Goal: Check status: Check status

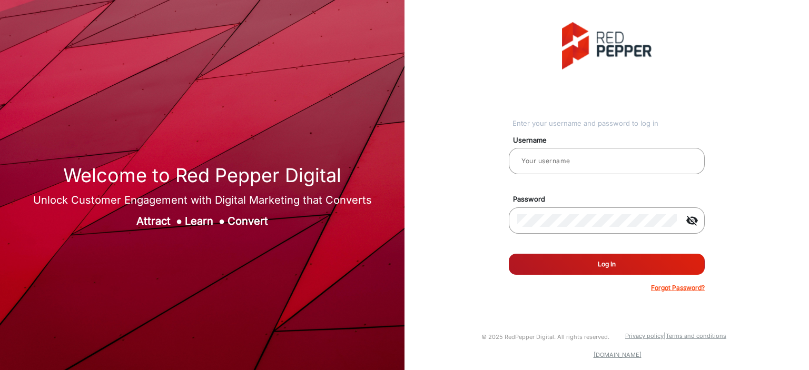
type input "[PERSON_NAME]"
click at [569, 102] on button "Log In" at bounding box center [607, 264] width 196 height 21
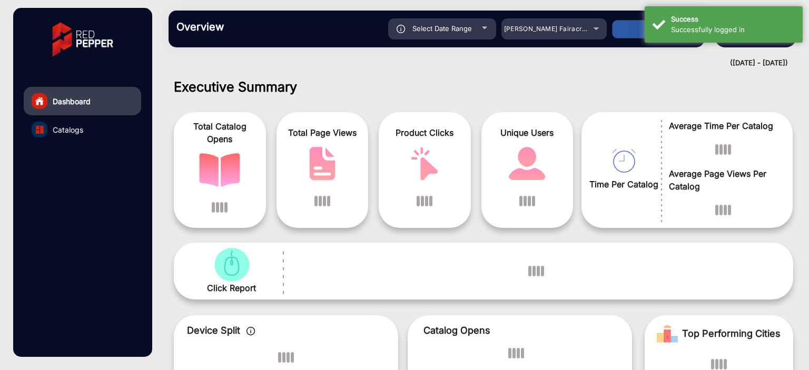
scroll to position [8, 0]
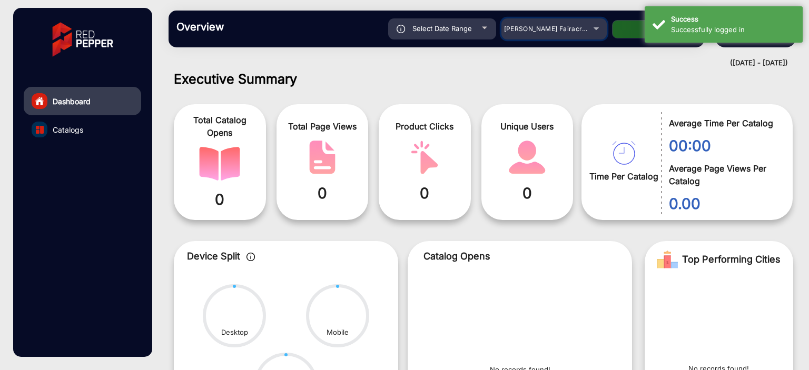
click at [533, 36] on mat-select "[PERSON_NAME] Fairacre Farms" at bounding box center [553, 28] width 105 height 21
click at [538, 26] on span "[PERSON_NAME] Fairacre Farms" at bounding box center [556, 29] width 104 height 8
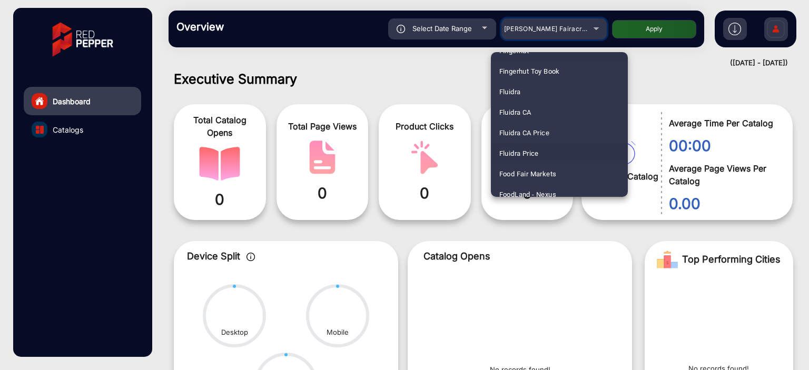
scroll to position [1362, 0]
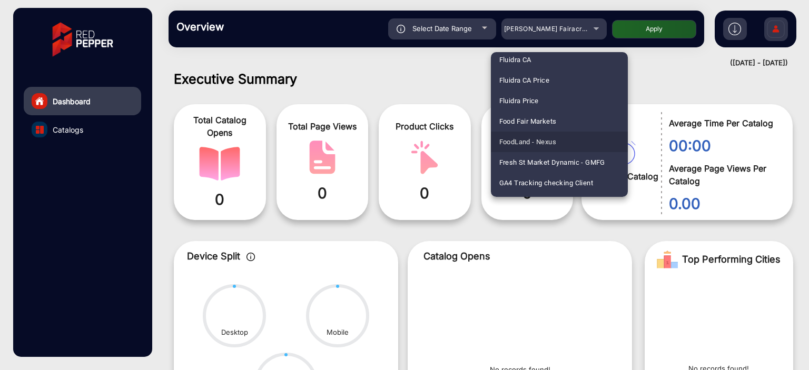
click at [566, 102] on mat-option "FoodLand - Nexus" at bounding box center [559, 142] width 137 height 21
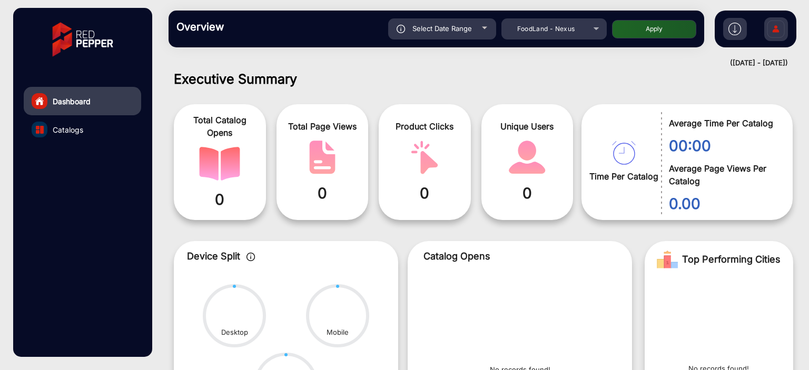
click at [629, 37] on button "Apply" at bounding box center [654, 29] width 84 height 18
type input "[DATE]"
click at [482, 29] on div at bounding box center [484, 28] width 5 height 3
click at [480, 34] on div "Select Date Range" at bounding box center [442, 28] width 108 height 21
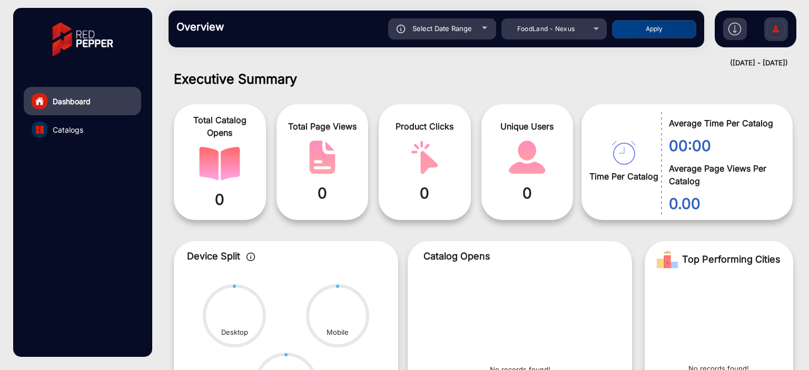
type input "[DATE]"
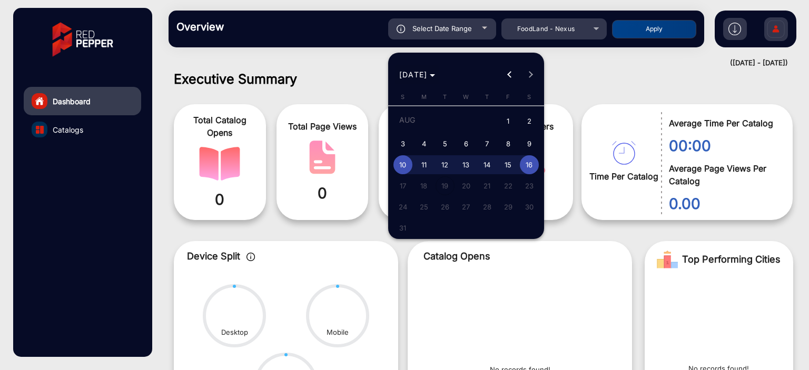
click at [432, 80] on span "Choose month and year" at bounding box center [417, 74] width 45 height 25
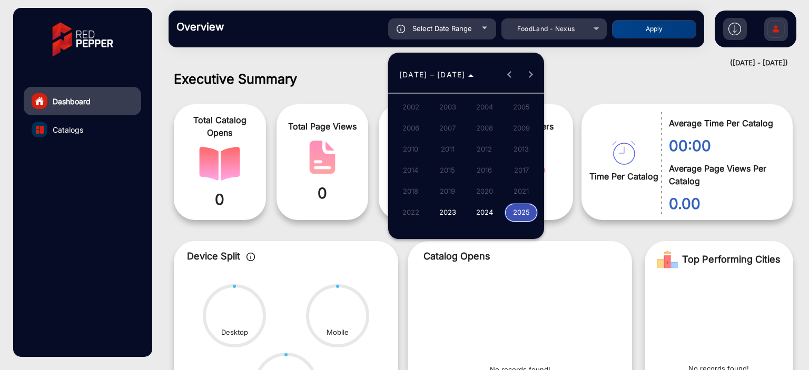
click at [486, 102] on span "2024" at bounding box center [484, 212] width 33 height 19
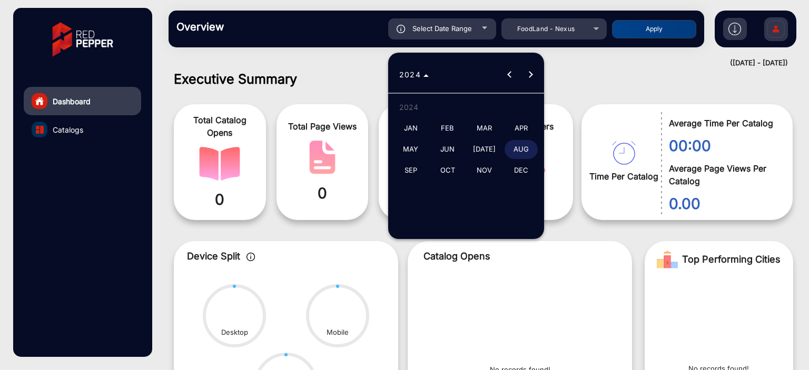
click at [421, 102] on span "JAN" at bounding box center [410, 128] width 33 height 19
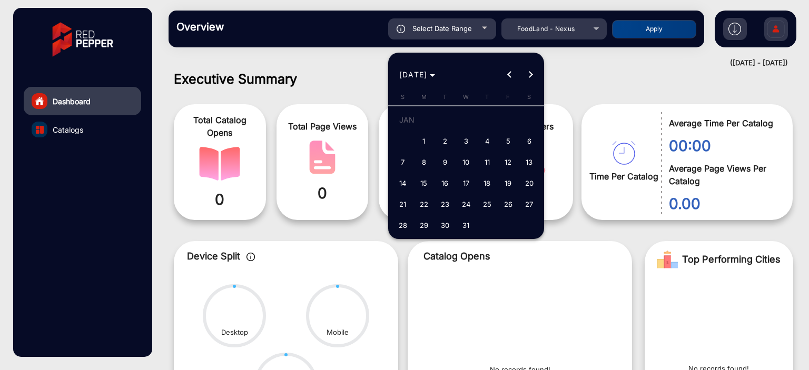
click at [423, 102] on span "1" at bounding box center [423, 141] width 19 height 19
type input "[DATE]"
click at [430, 102] on span "1" at bounding box center [423, 141] width 19 height 19
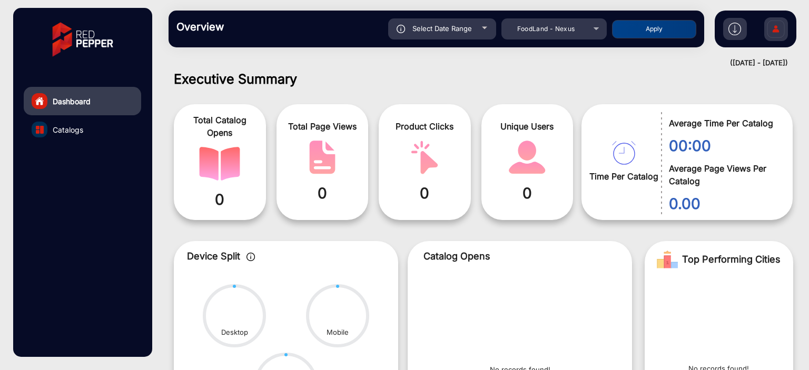
type input "[DATE]"
click at [651, 24] on button "Apply" at bounding box center [654, 29] width 84 height 18
type input "[DATE]"
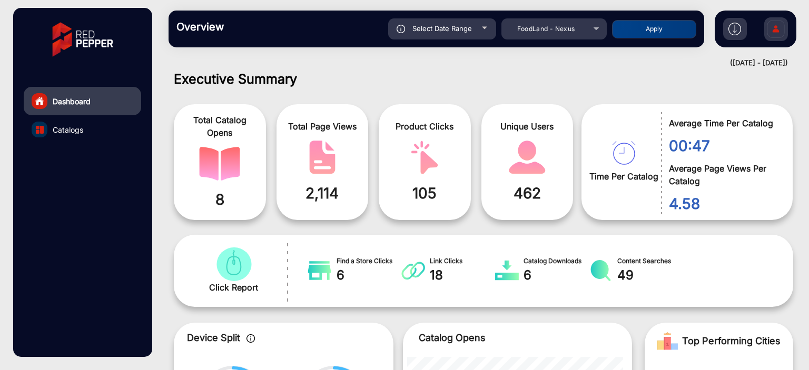
click at [482, 28] on div at bounding box center [484, 28] width 5 height 3
click at [475, 28] on div "Select Date Range" at bounding box center [442, 28] width 108 height 21
type input "[DATE]"
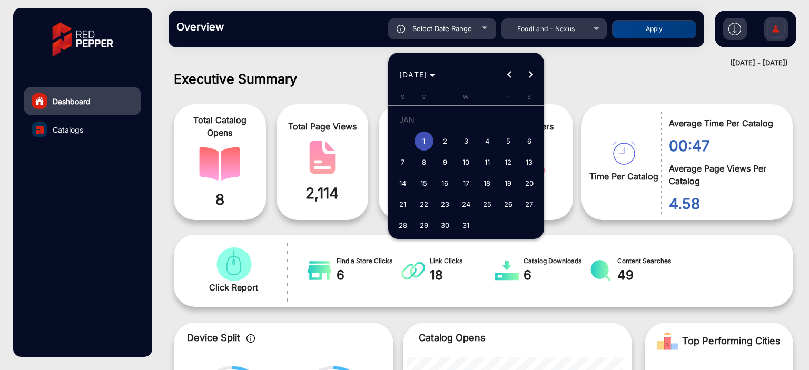
click at [428, 102] on span "1" at bounding box center [423, 141] width 19 height 19
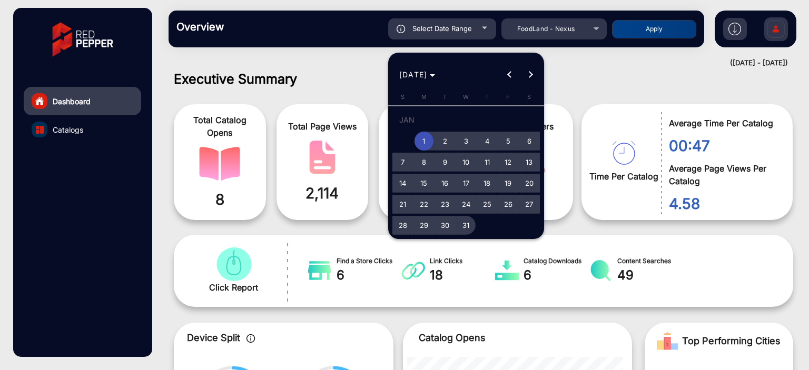
click at [463, 102] on span "31" at bounding box center [465, 225] width 19 height 19
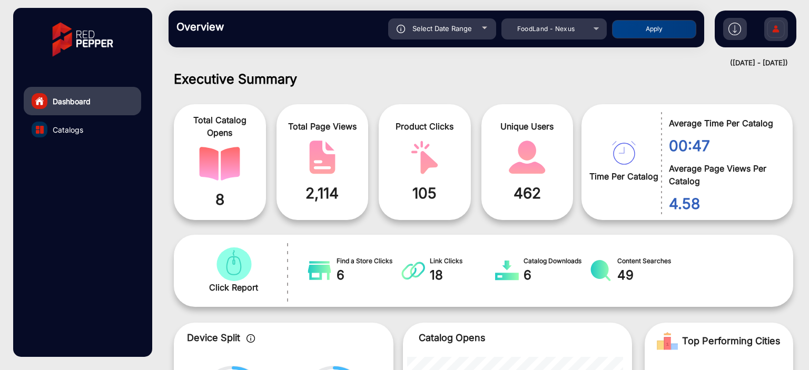
type input "[DATE]"
click at [615, 32] on button "Apply" at bounding box center [654, 29] width 84 height 18
type input "[DATE]"
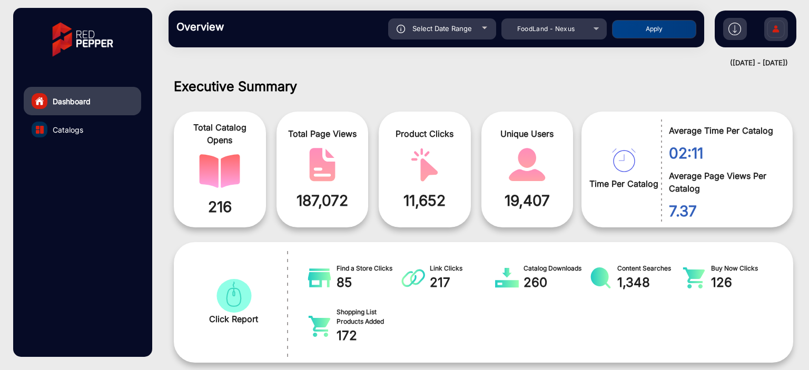
scroll to position [0, 0]
click at [478, 34] on div "Select Date Range" at bounding box center [442, 28] width 108 height 21
type input "[DATE]"
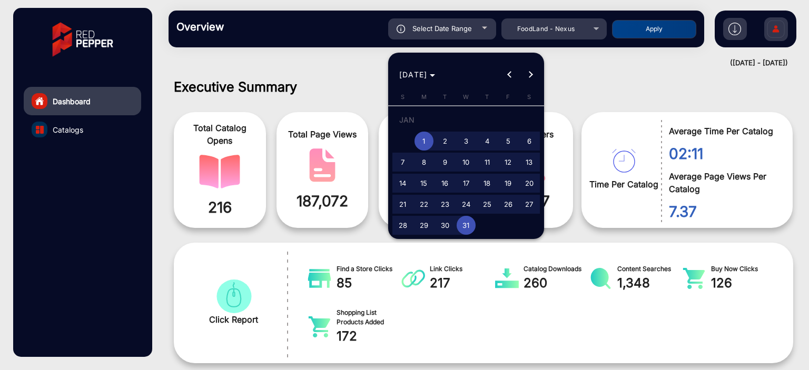
click at [465, 102] on span "31" at bounding box center [465, 225] width 19 height 19
type input "[DATE]"
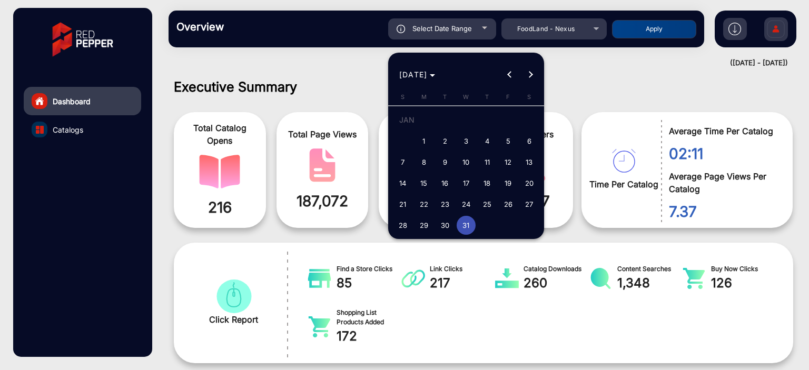
click at [465, 102] on span "31" at bounding box center [465, 225] width 19 height 19
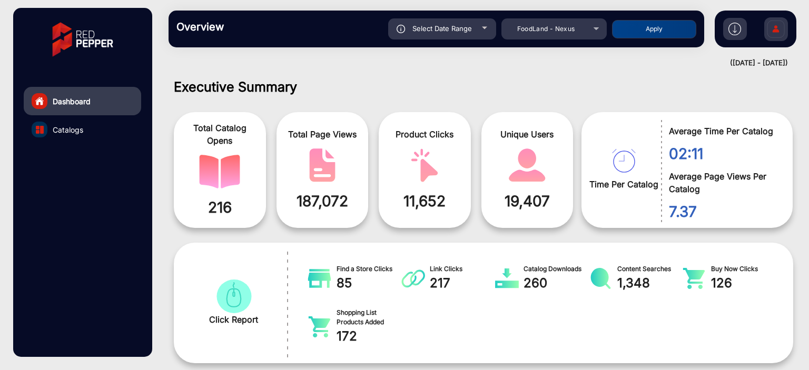
type input "[DATE]"
click at [649, 21] on button "Apply" at bounding box center [654, 29] width 84 height 18
type input "[DATE]"
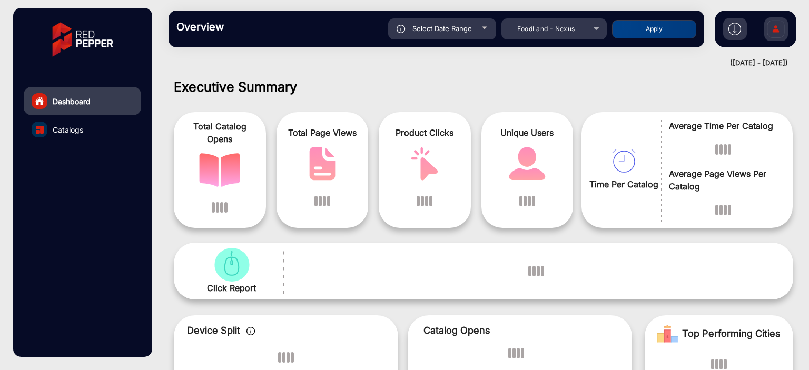
scroll to position [8, 0]
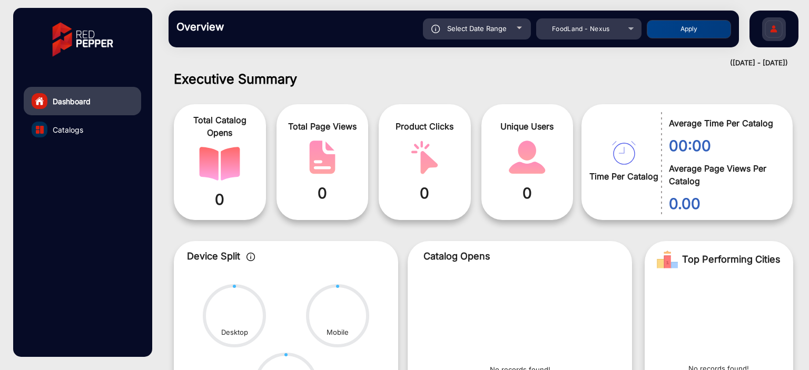
click at [518, 26] on div "Select Date Range" at bounding box center [477, 28] width 108 height 21
type input "[DATE]"
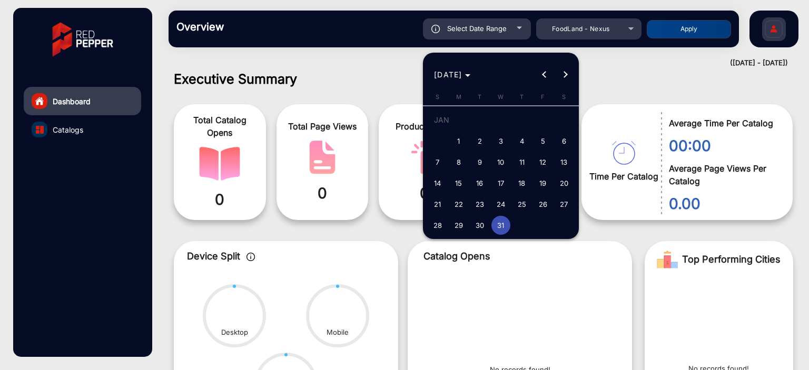
click at [254, 60] on div at bounding box center [404, 185] width 809 height 370
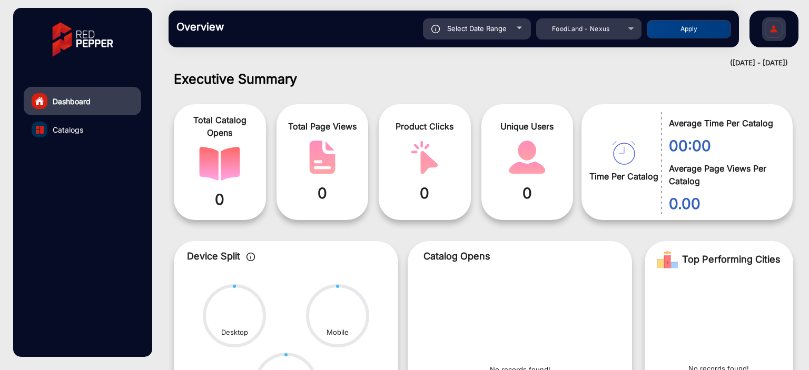
click at [510, 30] on div "Select Date Range" at bounding box center [477, 28] width 108 height 21
type input "[DATE]"
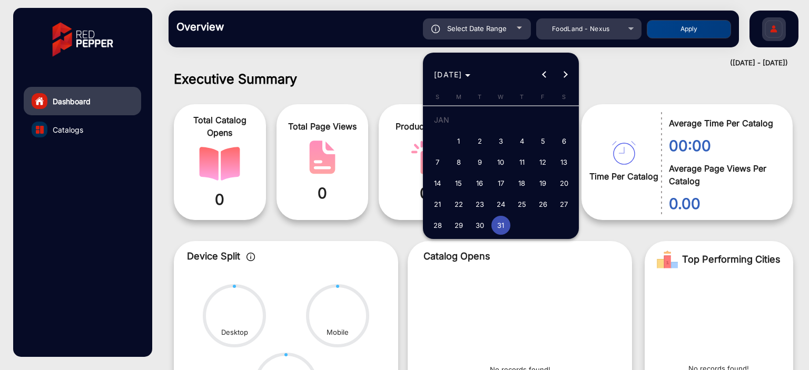
click at [603, 41] on div at bounding box center [404, 185] width 809 height 370
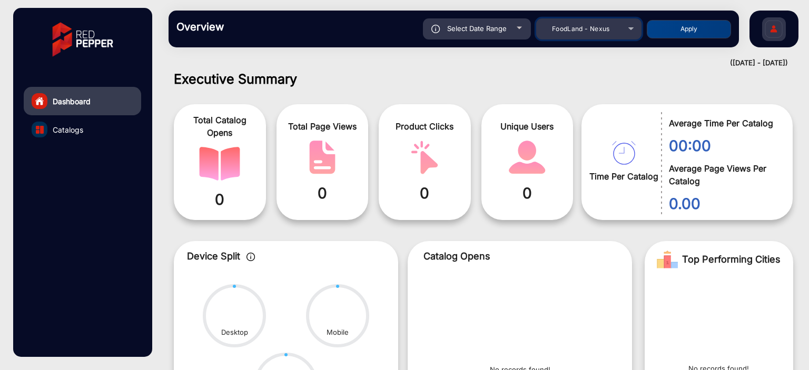
click at [604, 35] on div "FoodLand - Nexus" at bounding box center [581, 29] width 84 height 13
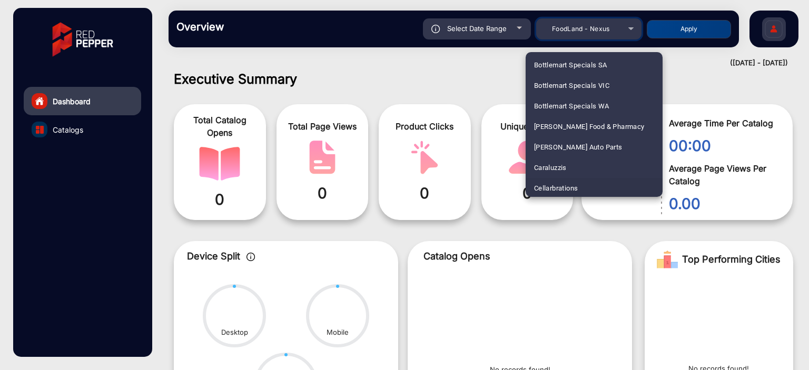
scroll to position [863, 0]
